Goal: Find specific page/section: Find specific page/section

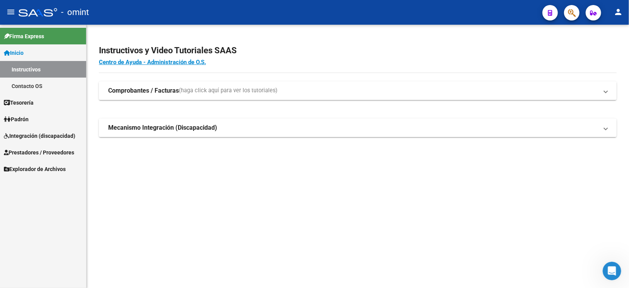
click at [65, 137] on span "Integración (discapacidad)" at bounding box center [39, 136] width 71 height 8
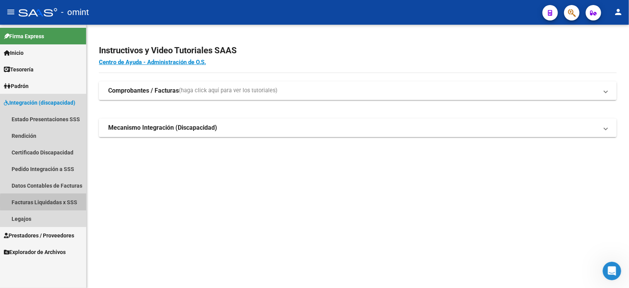
click at [66, 202] on link "Facturas Liquidadas x SSS" at bounding box center [43, 202] width 86 height 17
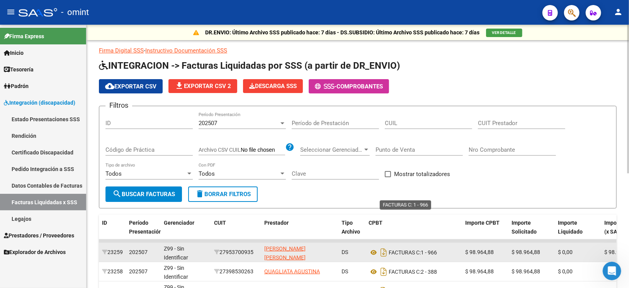
scroll to position [58, 0]
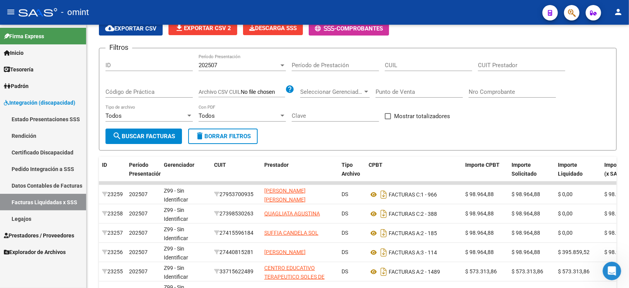
click at [43, 186] on link "Datos Contables de Facturas" at bounding box center [43, 185] width 86 height 17
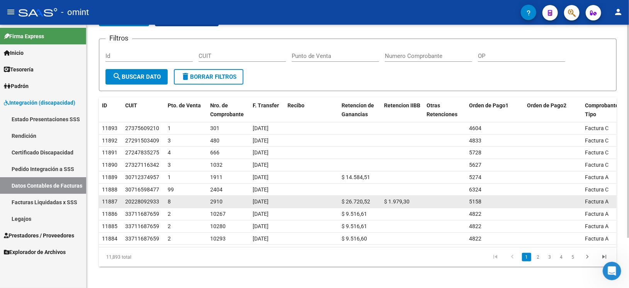
scroll to position [62, 0]
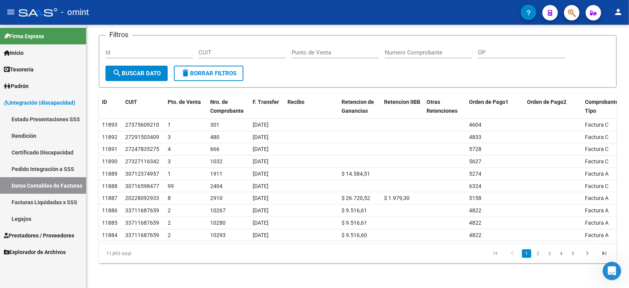
click at [24, 199] on link "Facturas Liquidadas x SSS" at bounding box center [43, 202] width 86 height 17
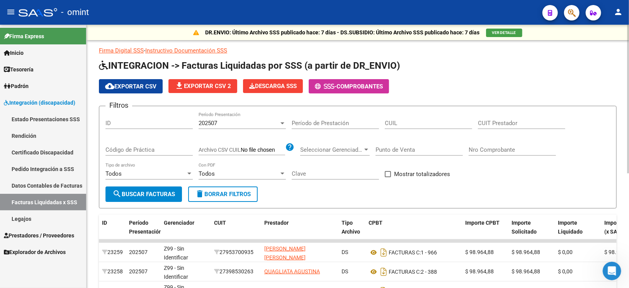
click at [141, 194] on span "search Buscar Facturas" at bounding box center [143, 194] width 63 height 7
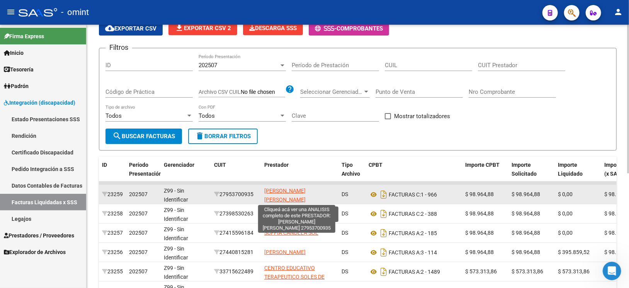
scroll to position [1, 0]
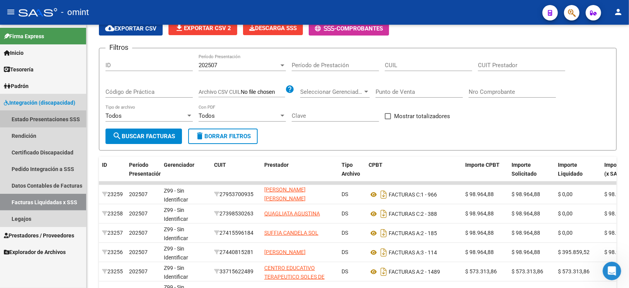
click at [73, 117] on link "Estado Presentaciones SSS" at bounding box center [43, 119] width 86 height 17
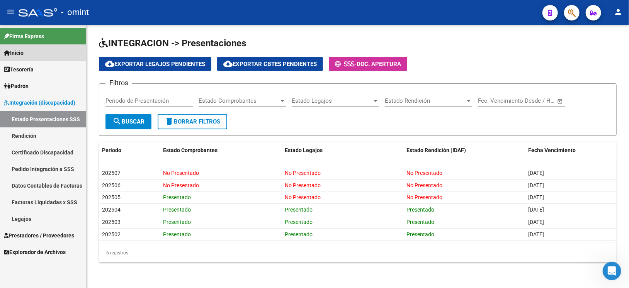
click at [41, 53] on link "Inicio" at bounding box center [43, 52] width 86 height 17
